Goal: Connect with others: Connect with others

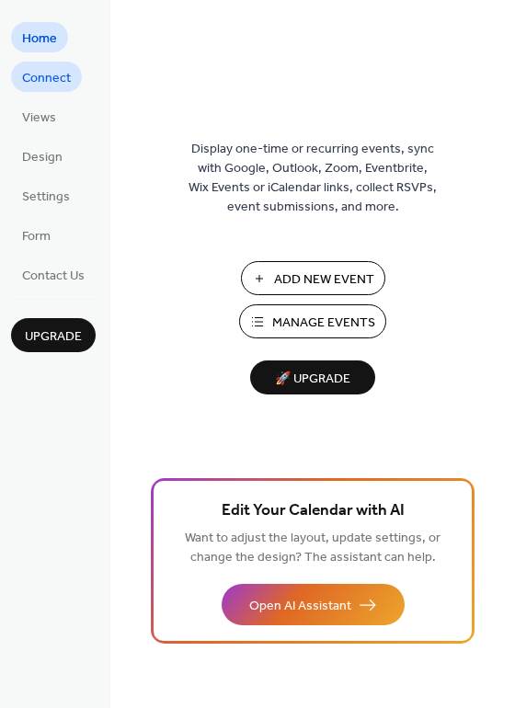
click at [46, 74] on span "Connect" at bounding box center [46, 78] width 49 height 19
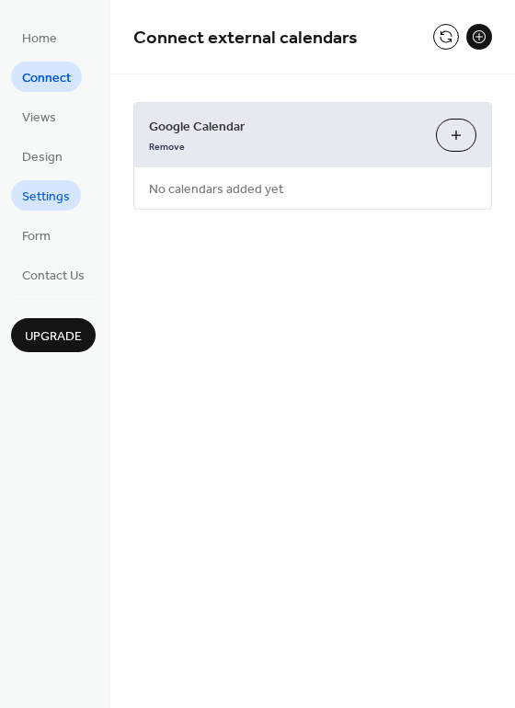
click at [63, 190] on span "Settings" at bounding box center [46, 197] width 48 height 19
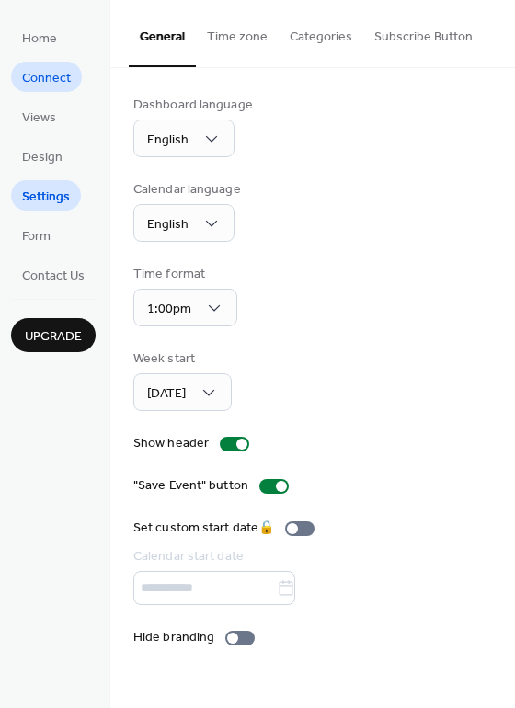
click at [42, 73] on span "Connect" at bounding box center [46, 78] width 49 height 19
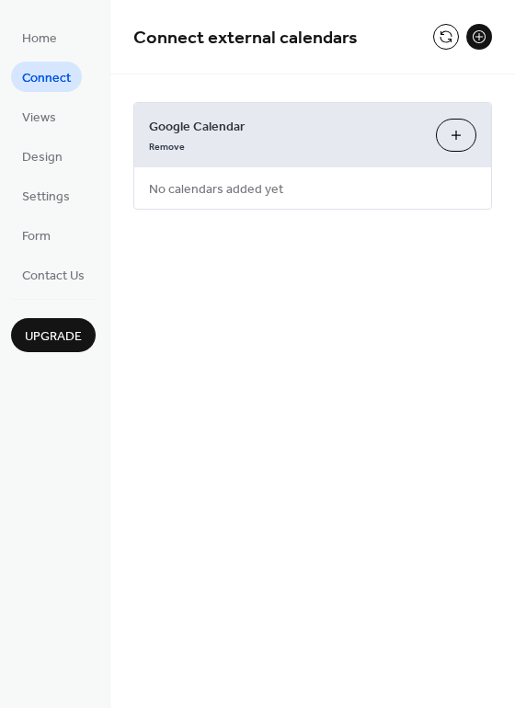
click at [462, 137] on button "Choose Calendars" at bounding box center [456, 135] width 40 height 33
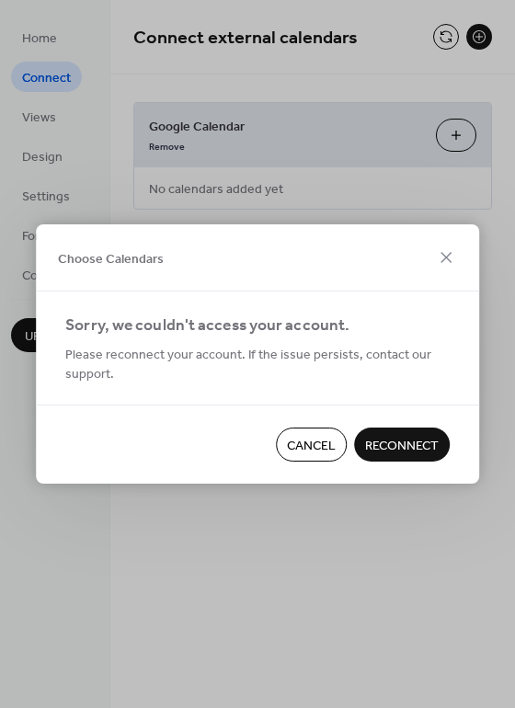
click at [412, 444] on span "Reconnect" at bounding box center [402, 446] width 74 height 19
click at [304, 444] on span "Cancel" at bounding box center [311, 446] width 49 height 19
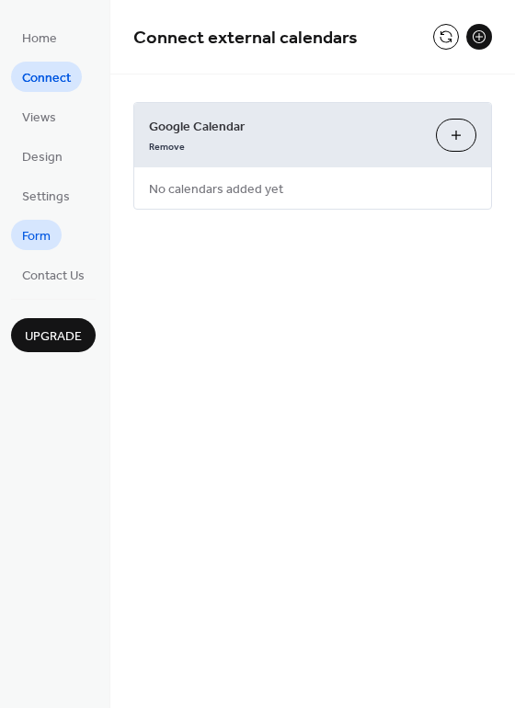
click at [49, 233] on span "Form" at bounding box center [36, 236] width 29 height 19
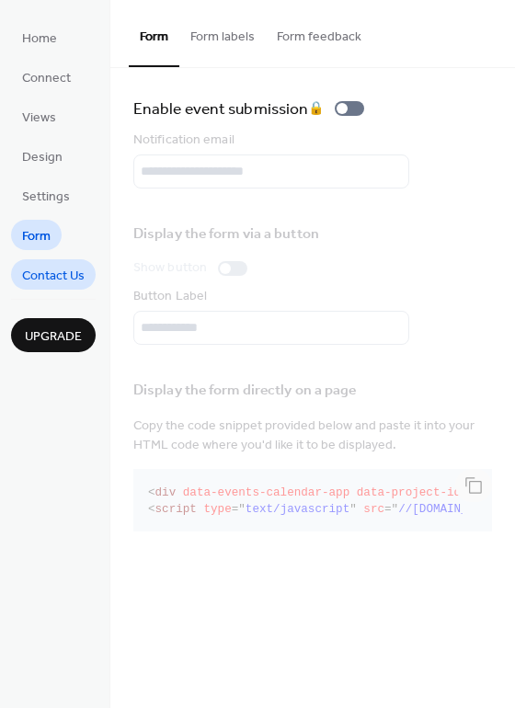
click at [58, 269] on span "Contact Us" at bounding box center [53, 276] width 63 height 19
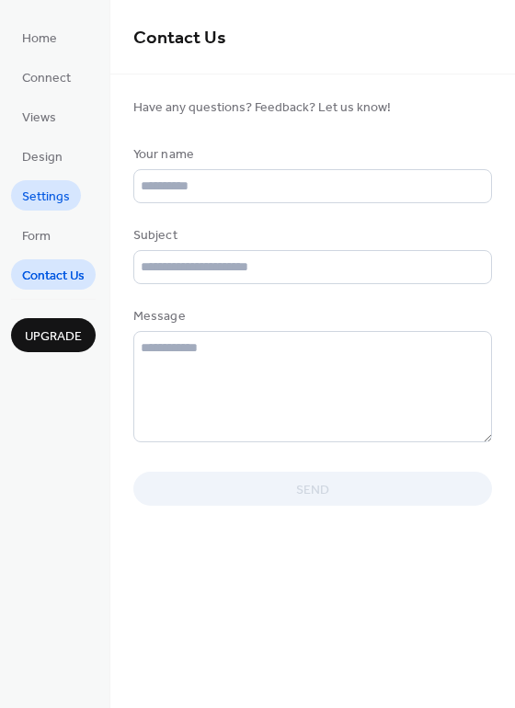
click at [47, 198] on span "Settings" at bounding box center [46, 197] width 48 height 19
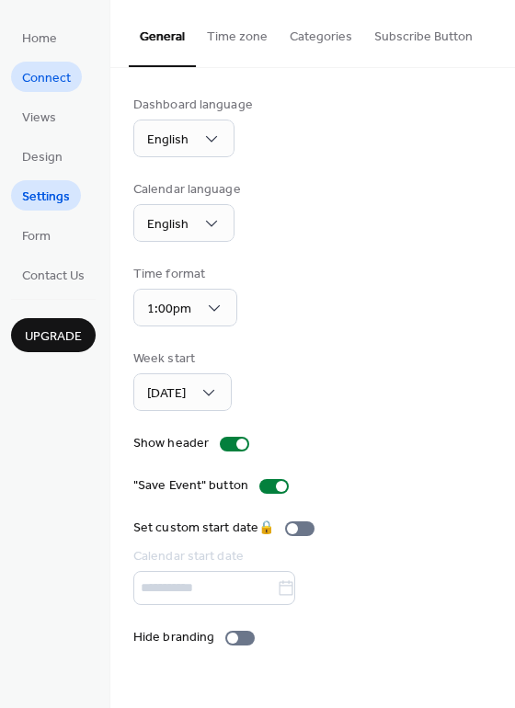
click at [28, 74] on span "Connect" at bounding box center [46, 78] width 49 height 19
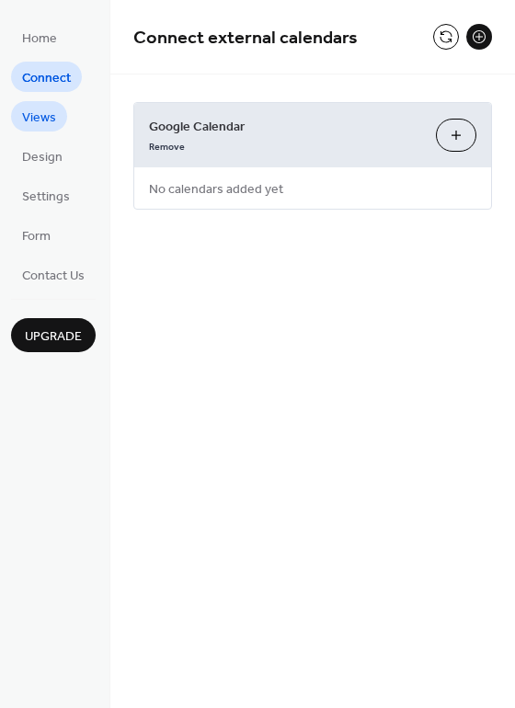
click at [45, 111] on span "Views" at bounding box center [39, 118] width 34 height 19
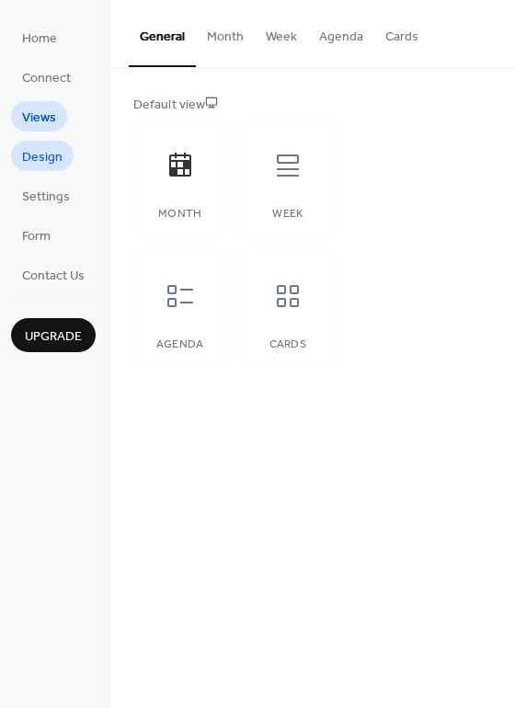
click at [45, 155] on span "Design" at bounding box center [42, 157] width 40 height 19
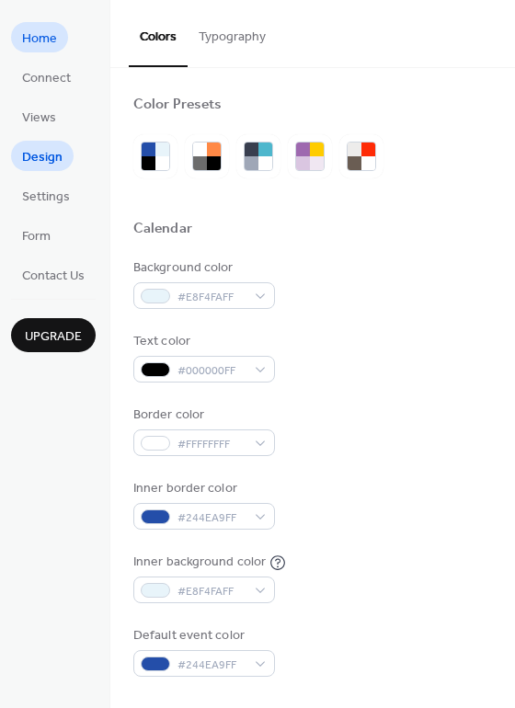
click at [40, 30] on span "Home" at bounding box center [39, 38] width 35 height 19
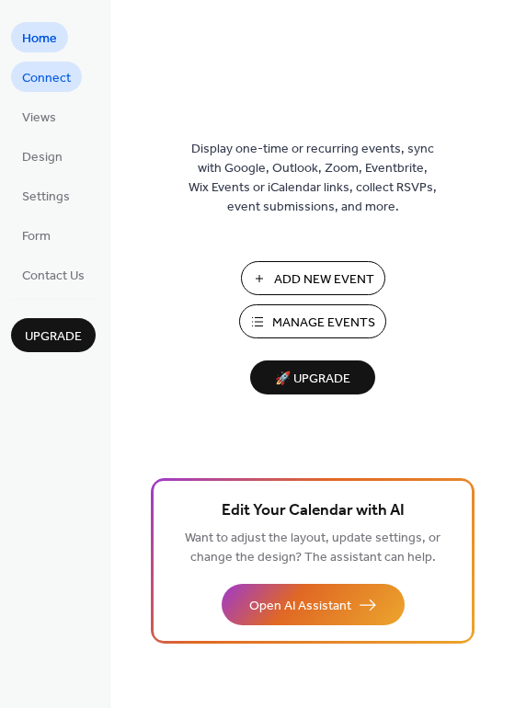
click at [63, 73] on span "Connect" at bounding box center [46, 78] width 49 height 19
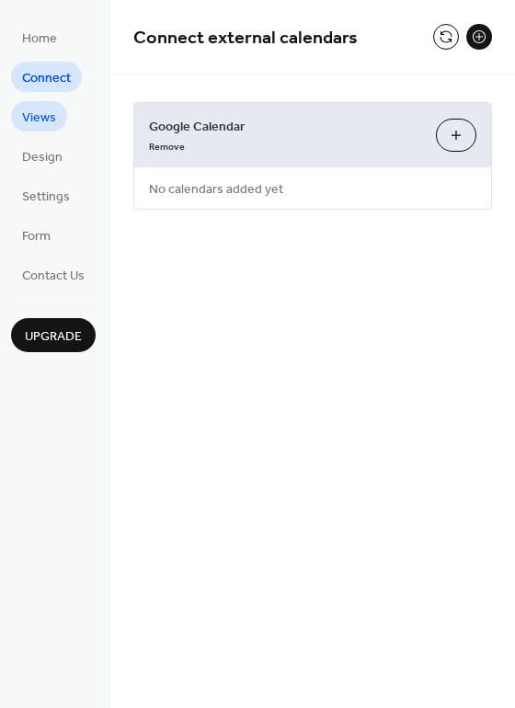
click at [41, 120] on span "Views" at bounding box center [39, 118] width 34 height 19
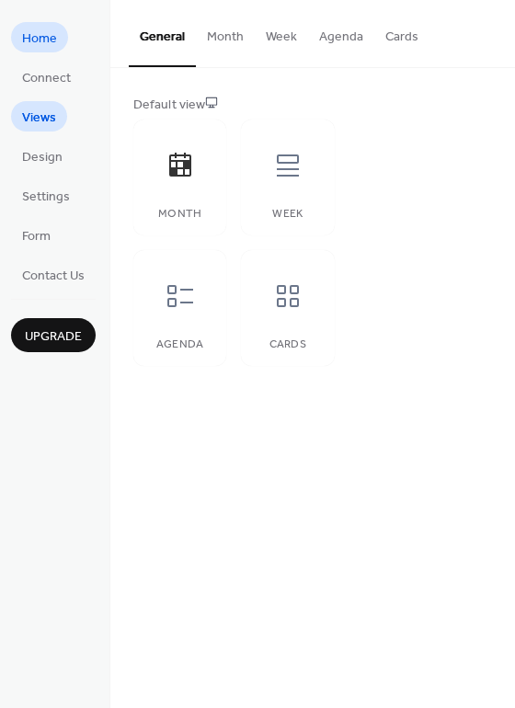
click at [24, 46] on span "Home" at bounding box center [39, 38] width 35 height 19
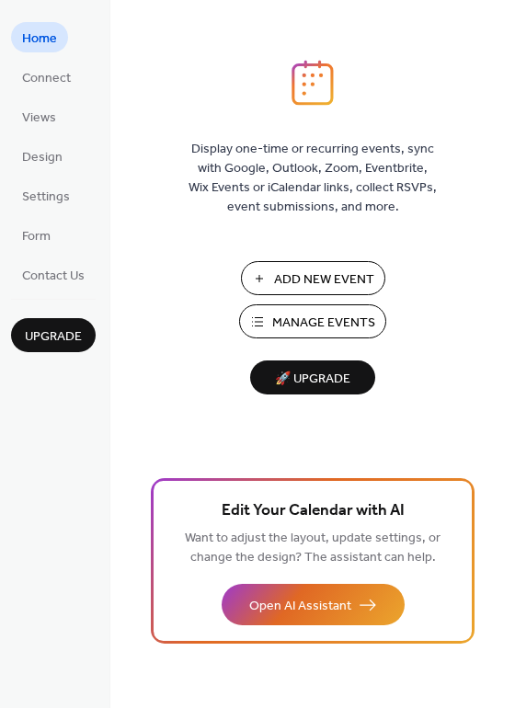
click at [352, 319] on span "Manage Events" at bounding box center [323, 323] width 103 height 19
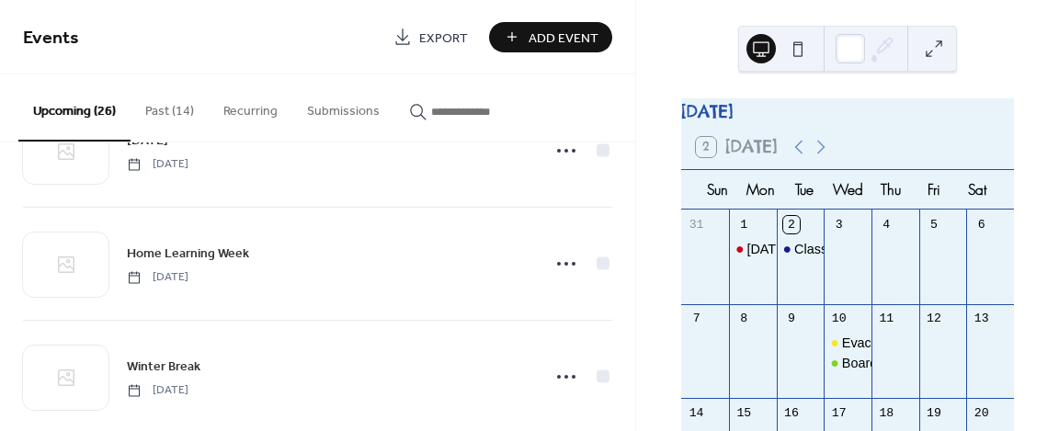
scroll to position [1104, 0]
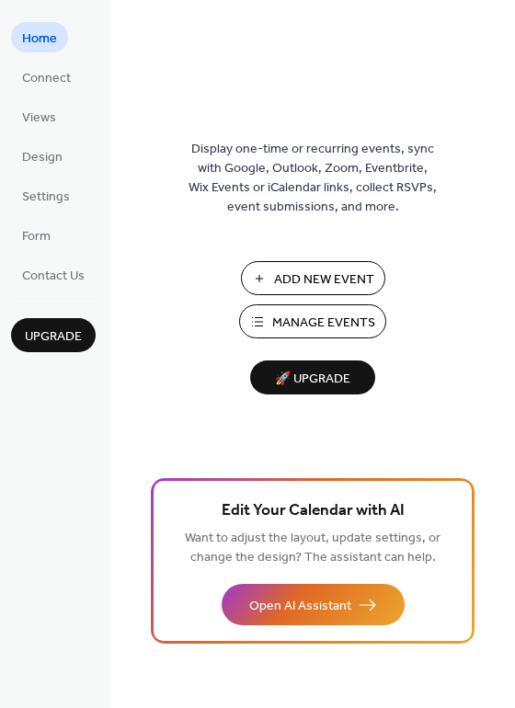
click at [355, 318] on span "Manage Events" at bounding box center [323, 323] width 103 height 19
click at [56, 71] on span "Connect" at bounding box center [46, 78] width 49 height 19
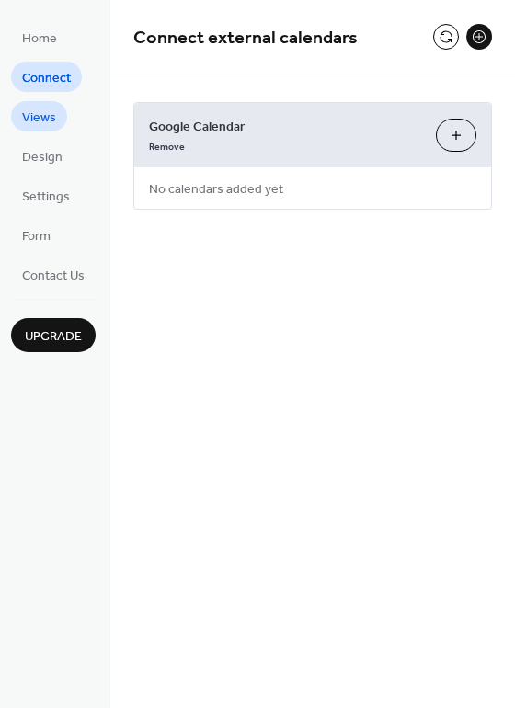
click at [48, 114] on span "Views" at bounding box center [39, 118] width 34 height 19
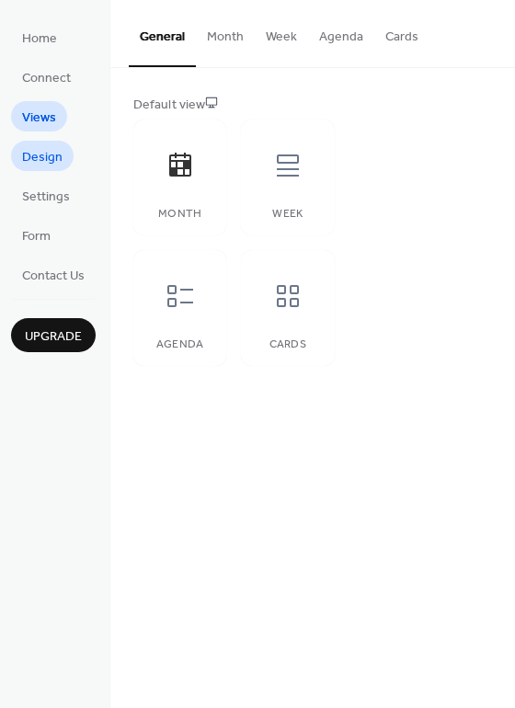
click at [42, 158] on span "Design" at bounding box center [42, 157] width 40 height 19
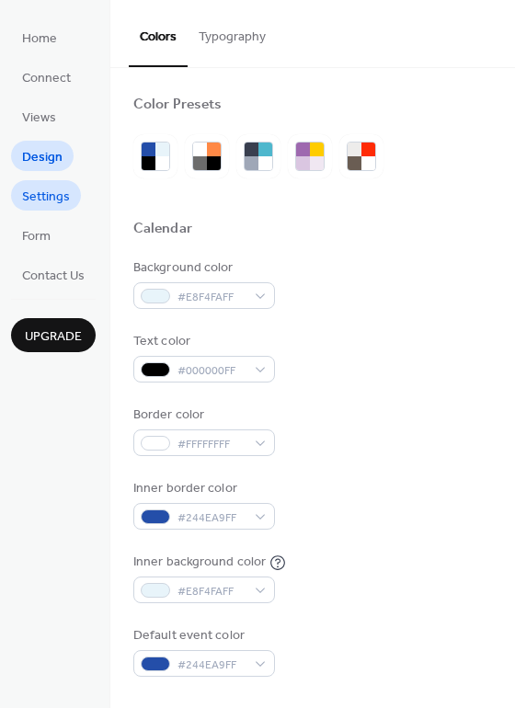
click at [42, 194] on span "Settings" at bounding box center [46, 197] width 48 height 19
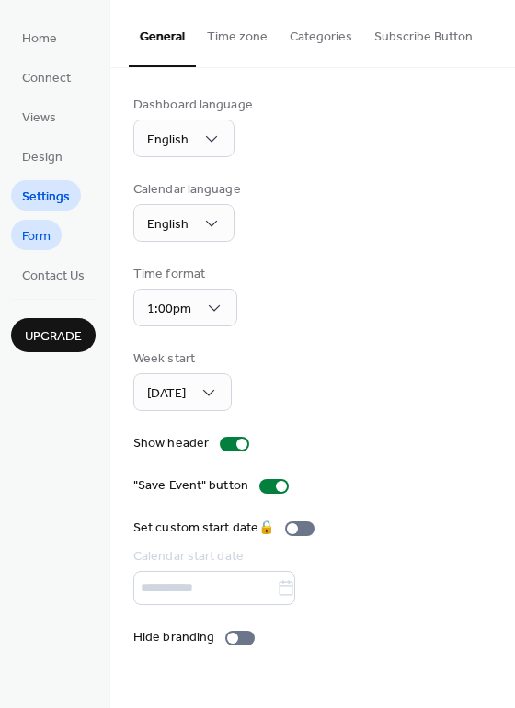
click at [43, 230] on span "Form" at bounding box center [36, 236] width 29 height 19
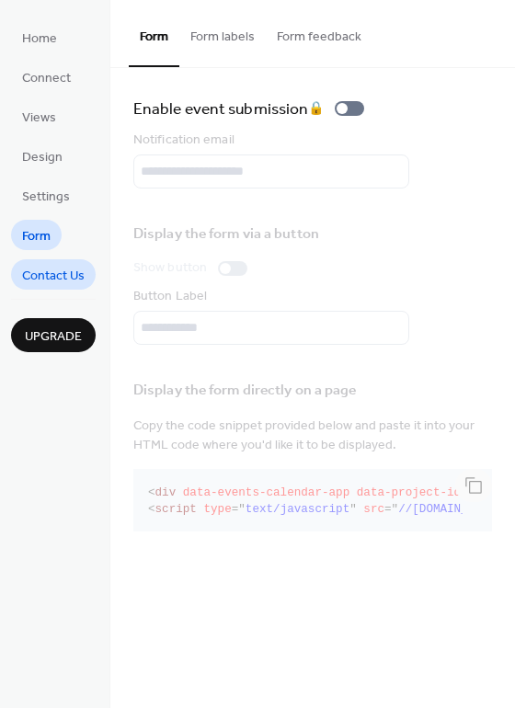
click at [53, 271] on span "Contact Us" at bounding box center [53, 276] width 63 height 19
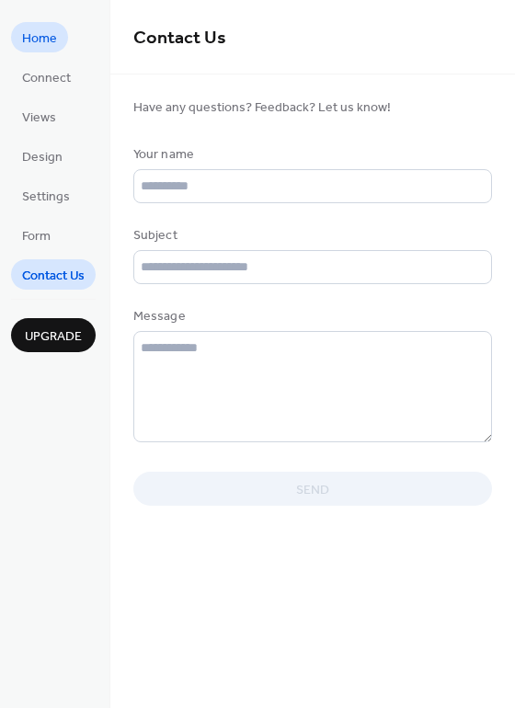
click at [48, 29] on span "Home" at bounding box center [39, 38] width 35 height 19
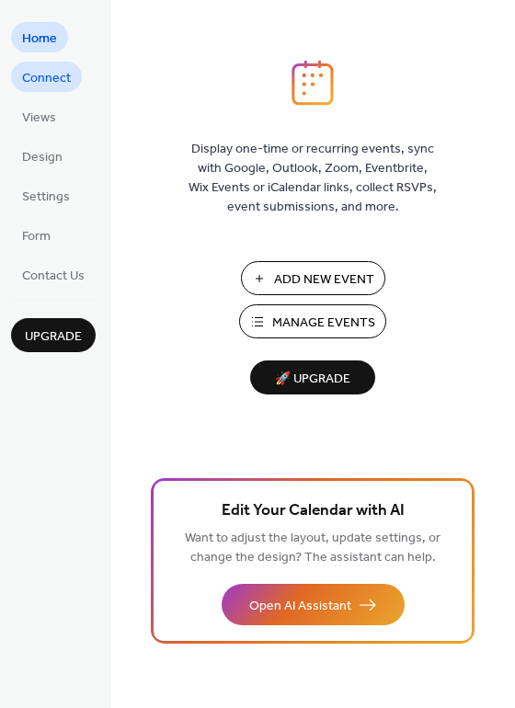
click at [45, 73] on span "Connect" at bounding box center [46, 78] width 49 height 19
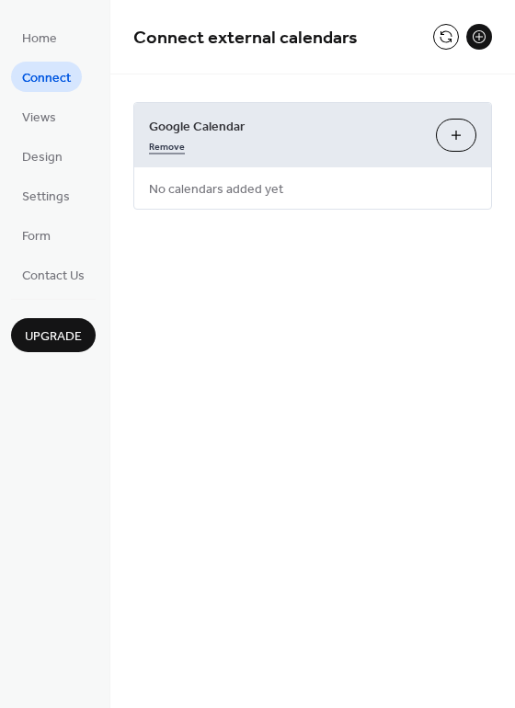
click at [170, 143] on link "Remove" at bounding box center [167, 144] width 36 height 19
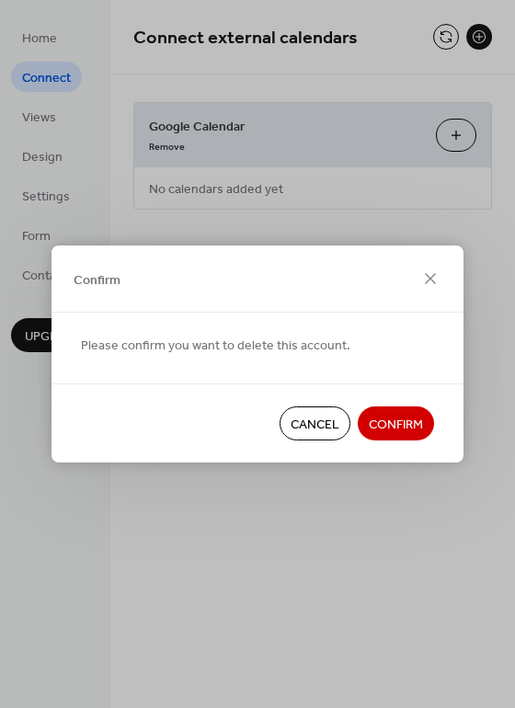
click at [394, 417] on span "Confirm" at bounding box center [396, 425] width 54 height 19
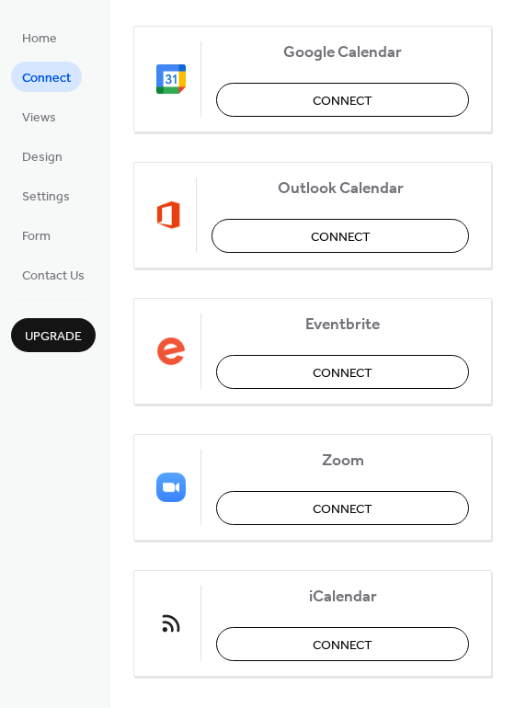
scroll to position [276, 0]
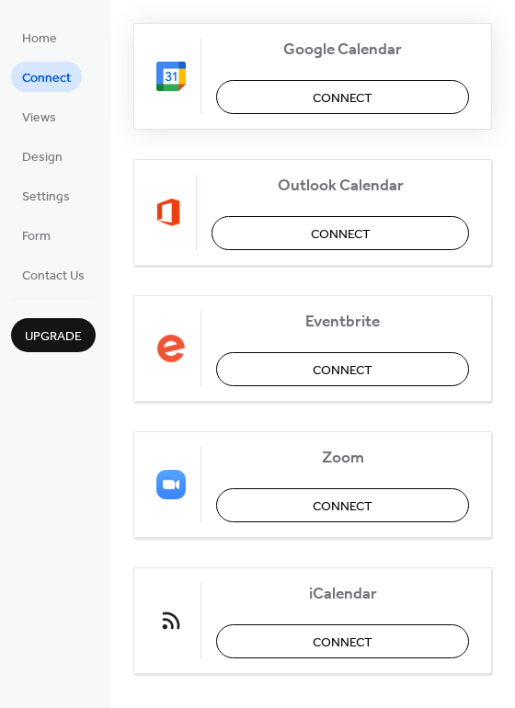
click at [362, 100] on span "Connect" at bounding box center [343, 98] width 60 height 19
click at [480, 139] on div "Wix Events Connect Google Calendar Connect Outlook Calendar Connect Eventbrite …" at bounding box center [312, 280] width 359 height 787
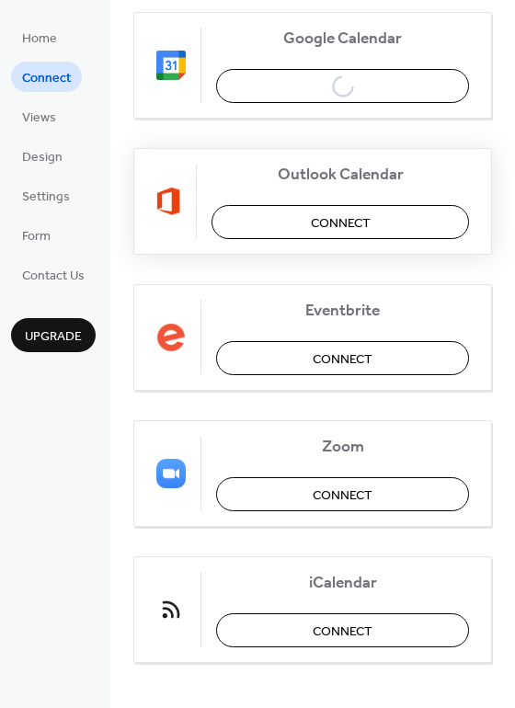
scroll to position [292, 0]
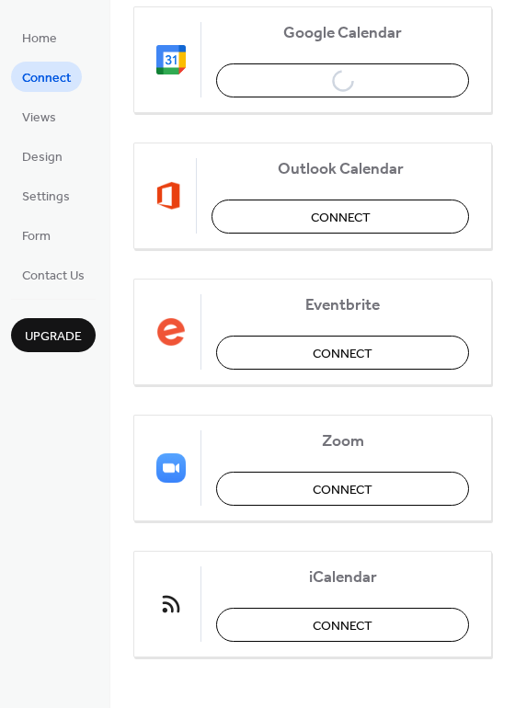
click at [102, 31] on div "Home Connect Views Design Settings Form Contact Us Upgrade" at bounding box center [55, 354] width 110 height 708
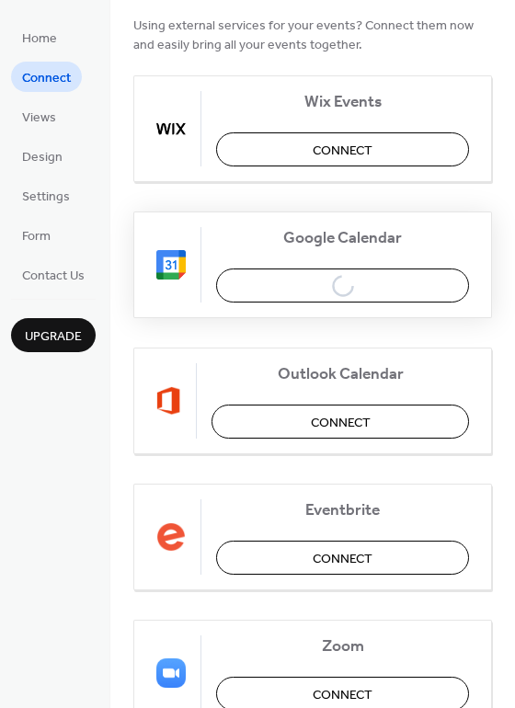
scroll to position [0, 0]
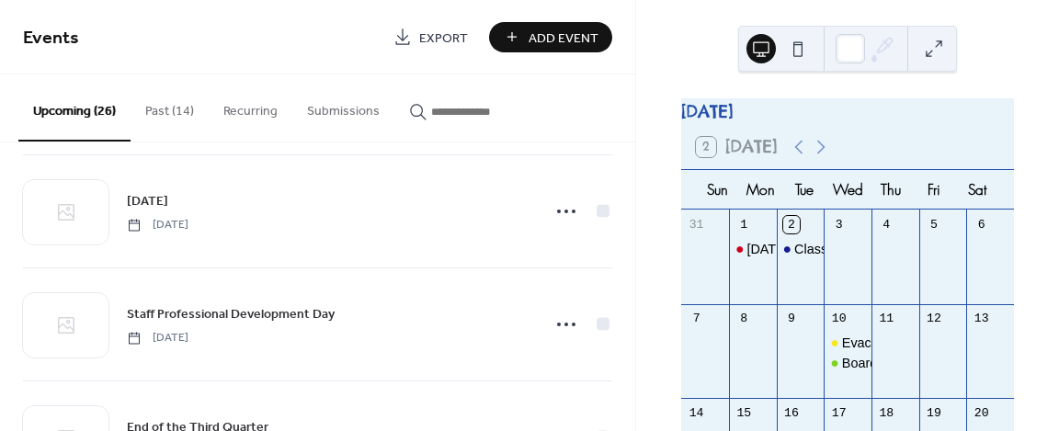
scroll to position [2023, 0]
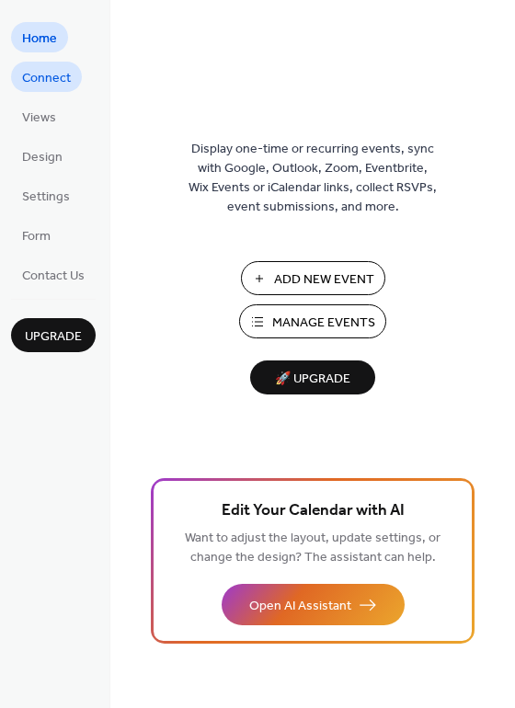
click at [46, 80] on span "Connect" at bounding box center [46, 78] width 49 height 19
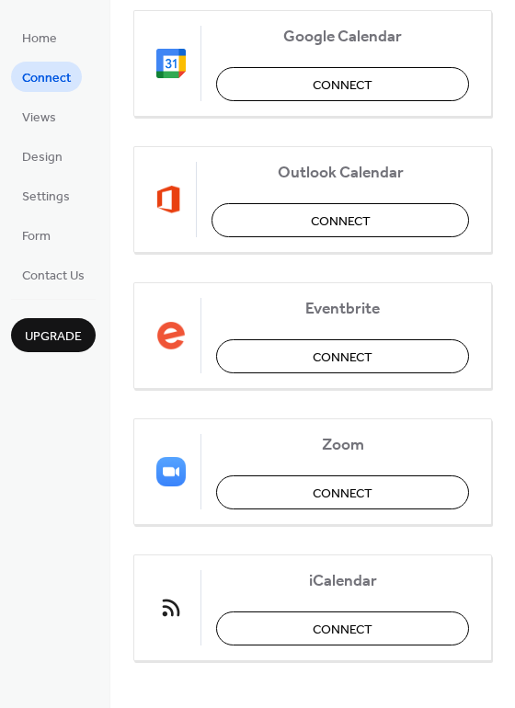
scroll to position [292, 0]
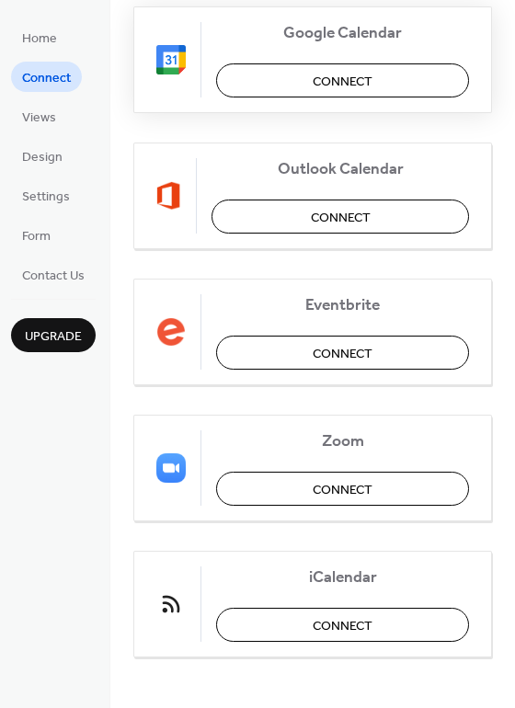
click at [391, 76] on button "Connect" at bounding box center [342, 80] width 253 height 34
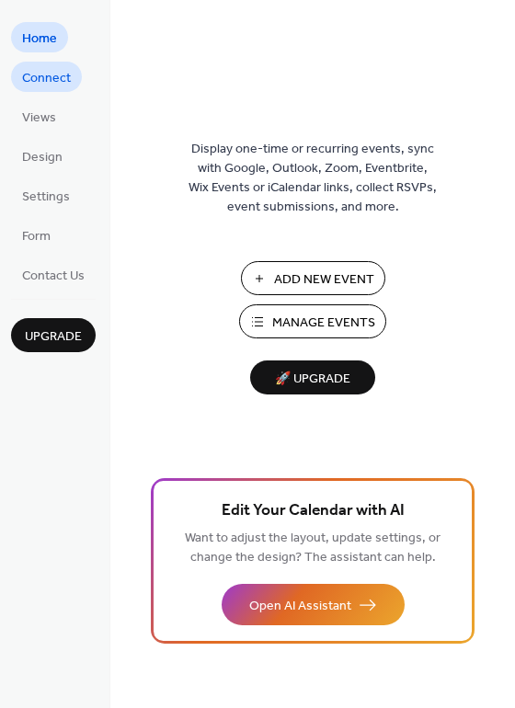
click at [53, 72] on span "Connect" at bounding box center [46, 78] width 49 height 19
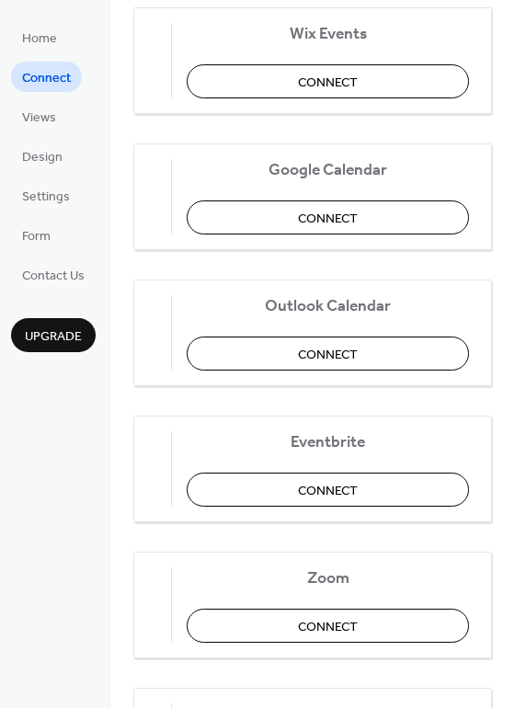
scroll to position [184, 0]
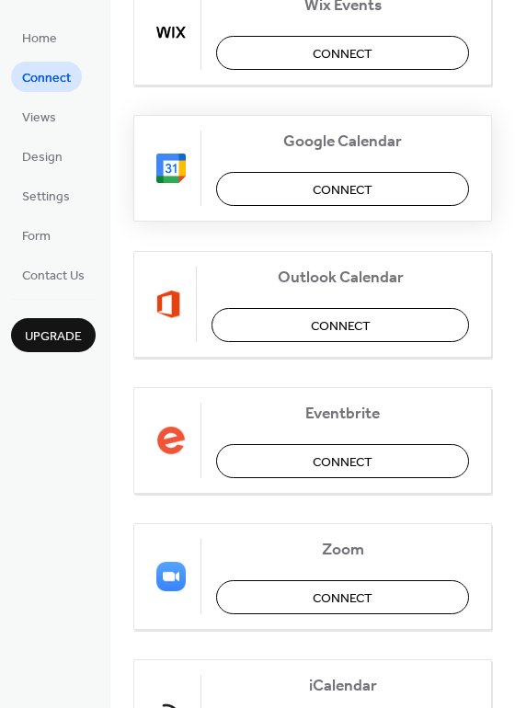
click at [369, 187] on span "Connect" at bounding box center [343, 190] width 60 height 19
